Goal: Find specific page/section: Find specific page/section

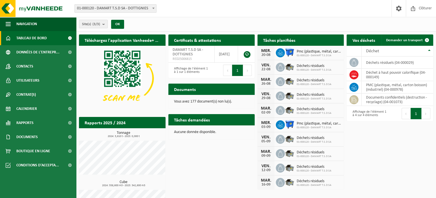
click at [38, 37] on span "Tableau de bord" at bounding box center [31, 38] width 30 height 14
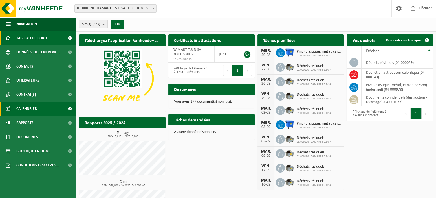
click at [21, 108] on span "Calendrier" at bounding box center [26, 109] width 21 height 14
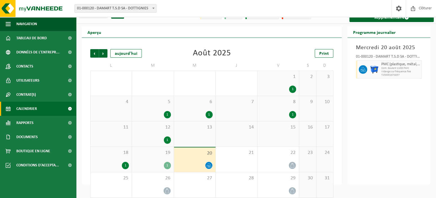
scroll to position [16, 0]
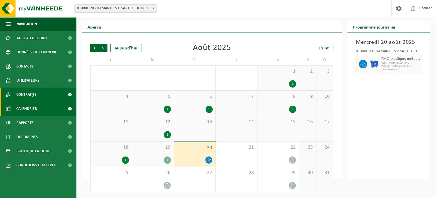
click at [23, 93] on span "Contrat(s)" at bounding box center [25, 94] width 19 height 14
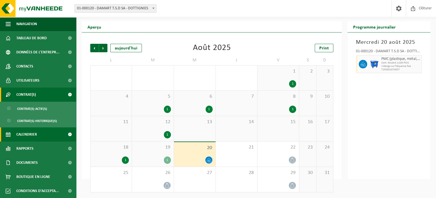
click at [23, 93] on span "Contrat(s)" at bounding box center [25, 94] width 19 height 14
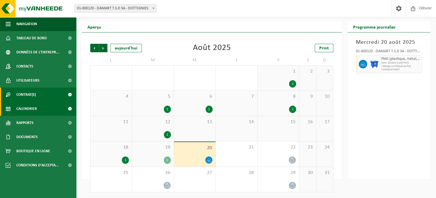
click at [23, 93] on span "Contrat(s)" at bounding box center [25, 94] width 19 height 14
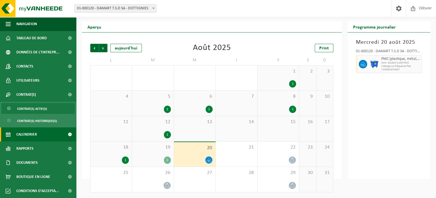
click at [29, 107] on span "Contrat(s) actif(s)" at bounding box center [32, 108] width 30 height 11
